Goal: Transaction & Acquisition: Purchase product/service

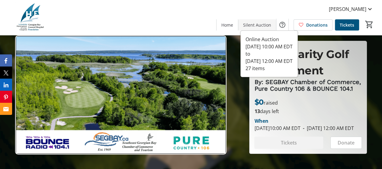
click at [248, 23] on span "Silent Auction" at bounding box center [257, 25] width 28 height 6
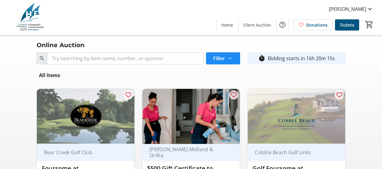
click at [224, 67] on nav "All Items" at bounding box center [191, 75] width 309 height 17
